Goal: Find specific page/section: Find specific page/section

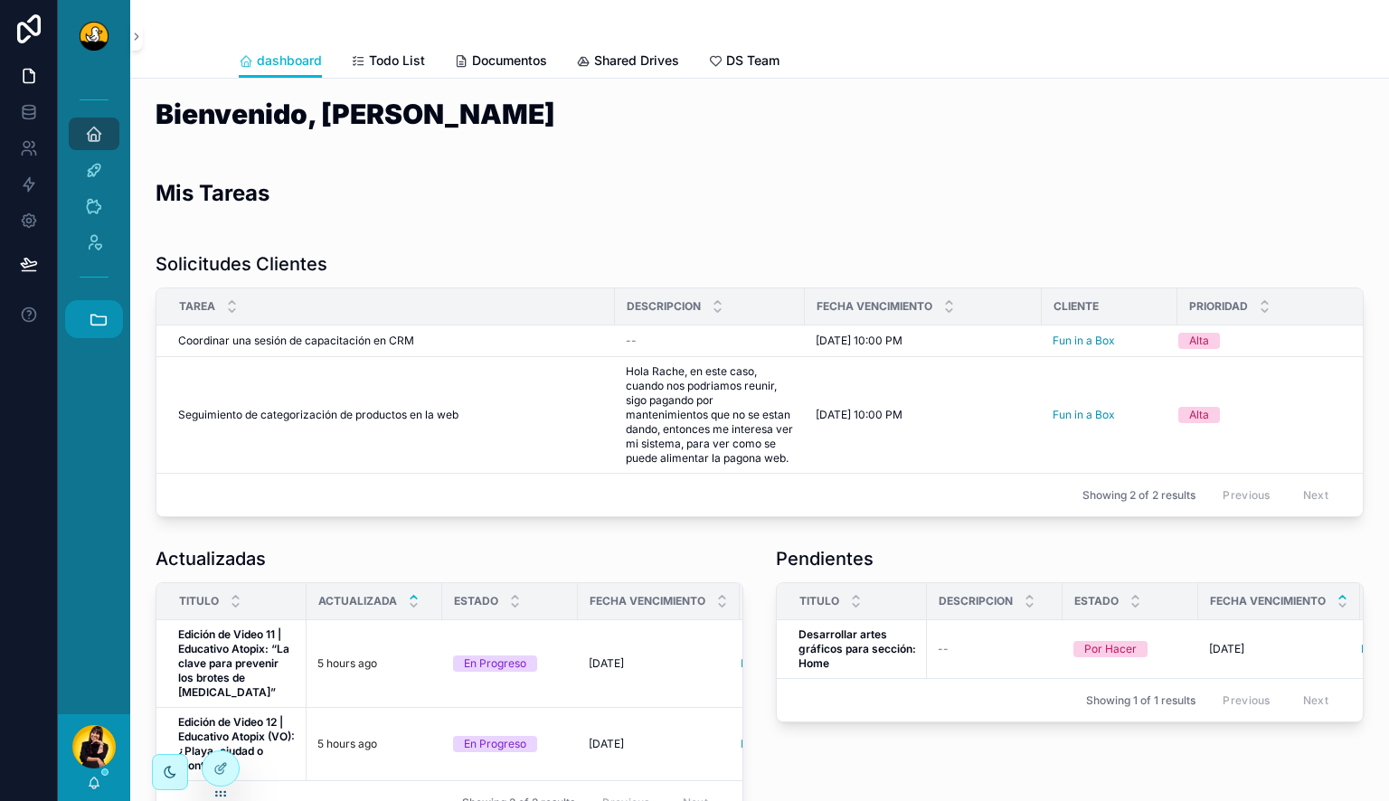
click at [110, 319] on button "Accesos rápidos" at bounding box center [94, 319] width 58 height 38
click at [87, 598] on link "1 19-49" at bounding box center [98, 614] width 49 height 38
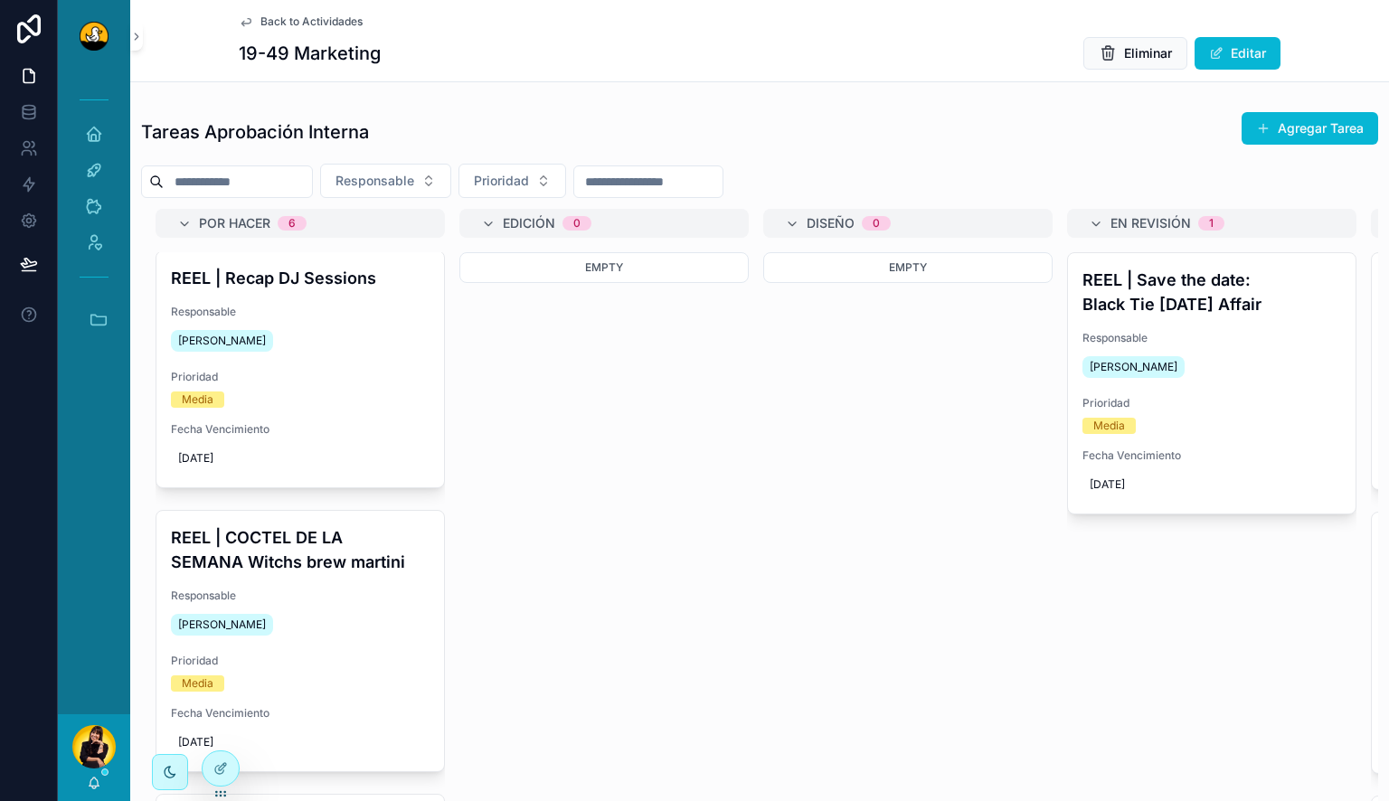
scroll to position [819, 0]
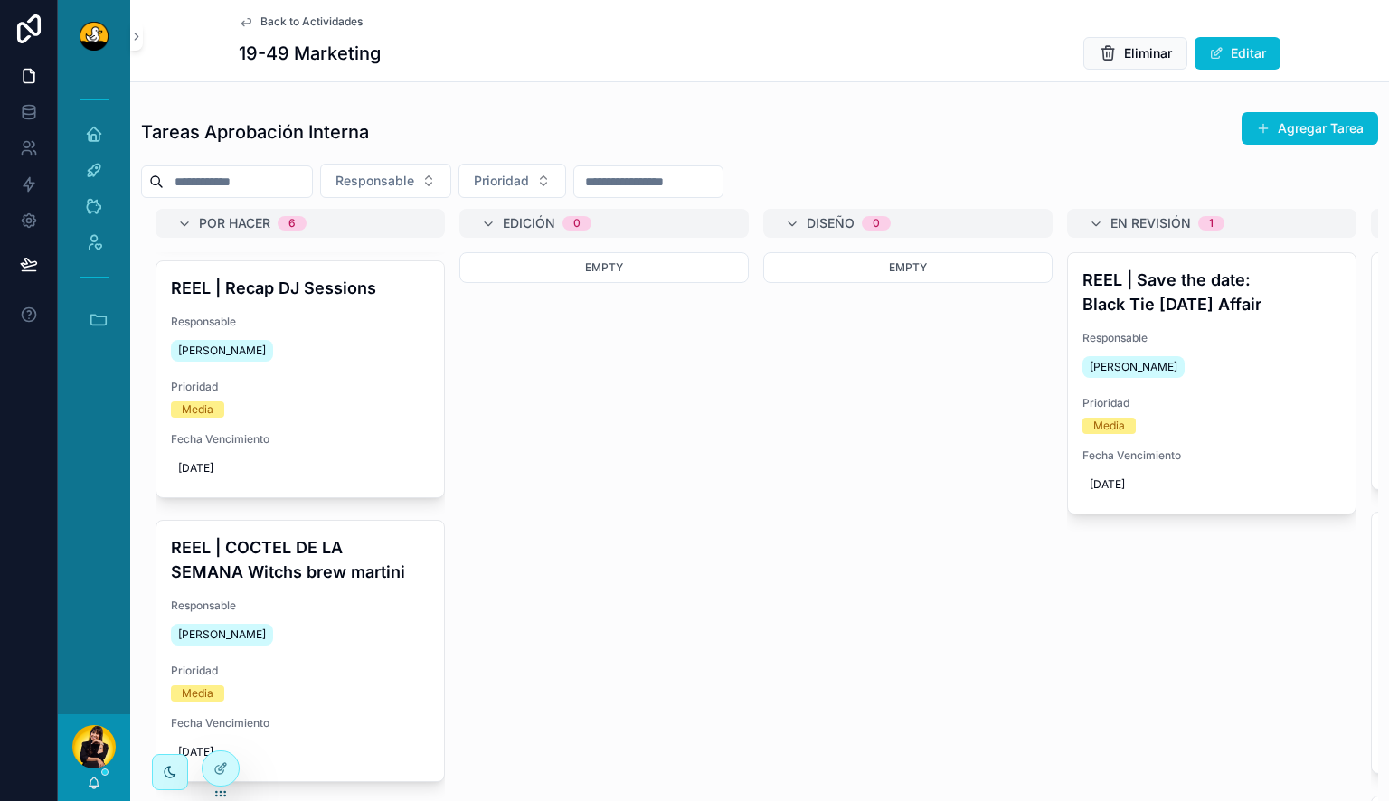
click at [892, 662] on div "Por Hacer 6 REEL | Cocktail de la semana, espresso martini Responsable Miguel M…" at bounding box center [759, 509] width 1237 height 601
click at [942, 616] on div "Por Hacer 6 REEL | Cocktail de la semana, espresso martini Responsable Miguel M…" at bounding box center [759, 509] width 1237 height 601
